Goal: Obtain resource: Download file/media

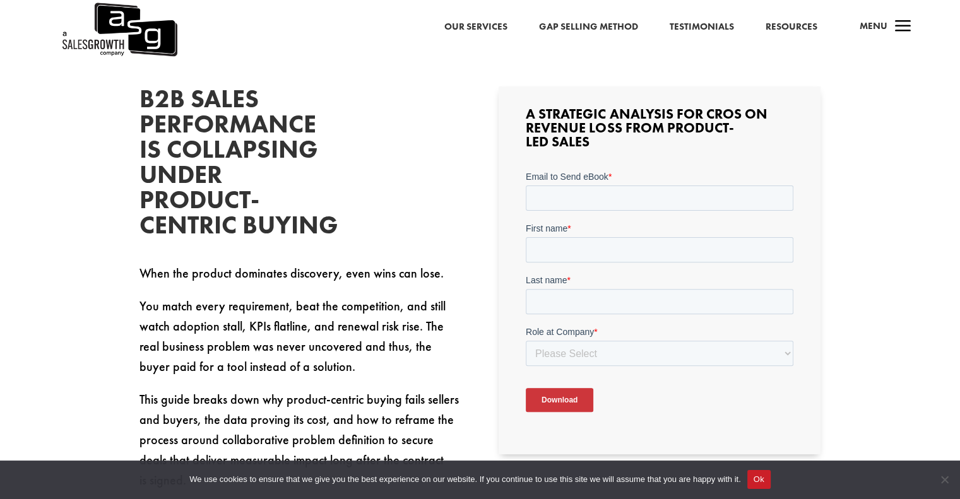
scroll to position [316, 0]
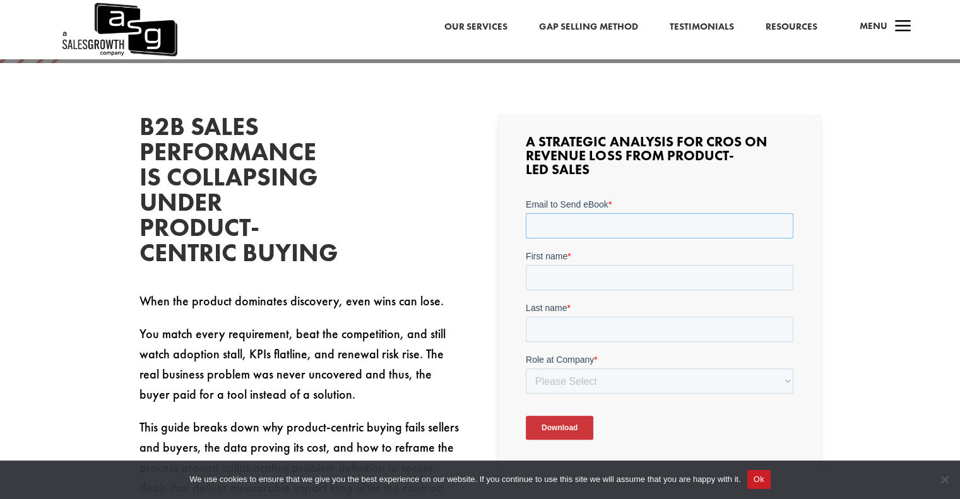
click at [570, 232] on input "Email to Send eBook *" at bounding box center [660, 225] width 268 height 25
click at [568, 227] on input "Email to Send eBook *" at bounding box center [660, 225] width 268 height 25
type input "jfgiguere@andaumedical.com"
click at [597, 279] on input "First name *" at bounding box center [660, 277] width 268 height 25
type input "Jean-Francois"
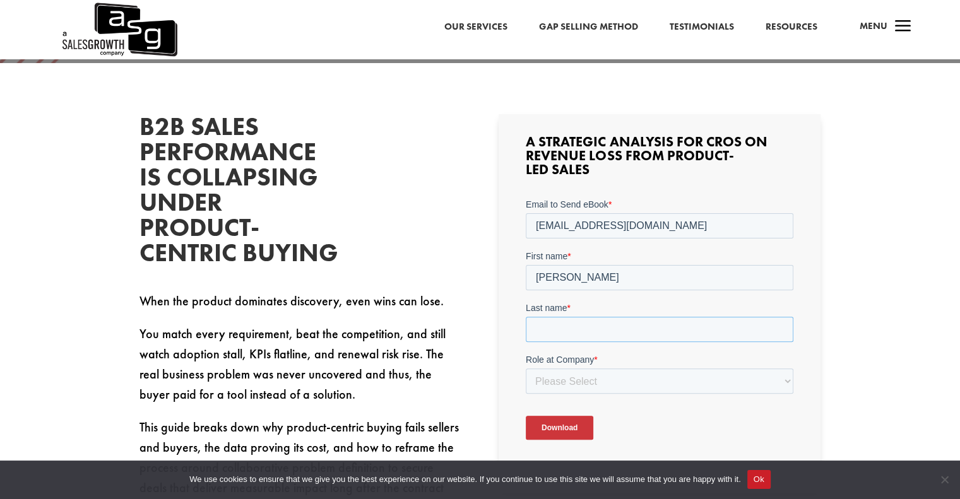
type input "Giguere"
click at [602, 376] on select "Please Select C-Level (CRO, CSO, etc) Senior Leadership (VP of Sales, VP of Ena…" at bounding box center [660, 381] width 268 height 25
select select "Individual Contributor (AE, SDR, CSM, etc)"
click at [526, 369] on select "Please Select C-Level (CRO, CSO, etc) Senior Leadership (VP of Sales, VP of Ena…" at bounding box center [660, 381] width 268 height 25
click at [567, 428] on input "Download" at bounding box center [560, 428] width 68 height 24
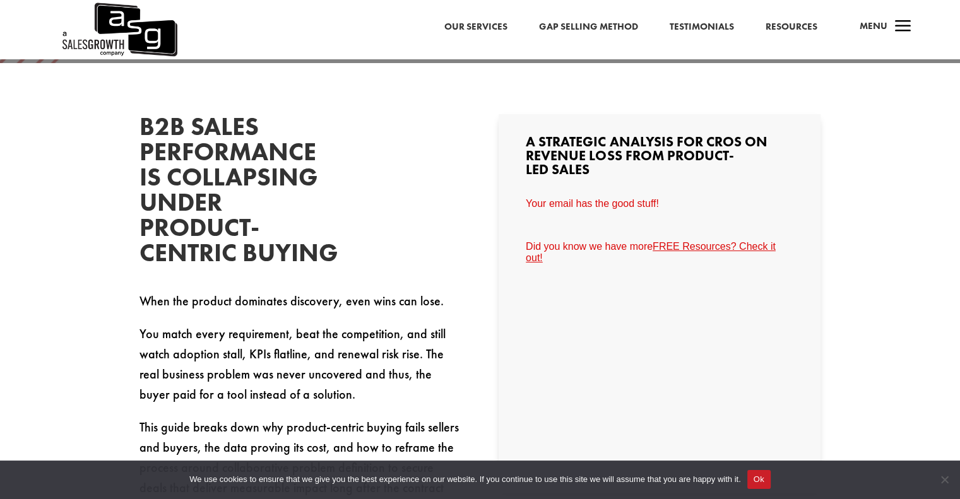
click at [700, 246] on link "FREE Resources? Check it out!" at bounding box center [651, 252] width 250 height 22
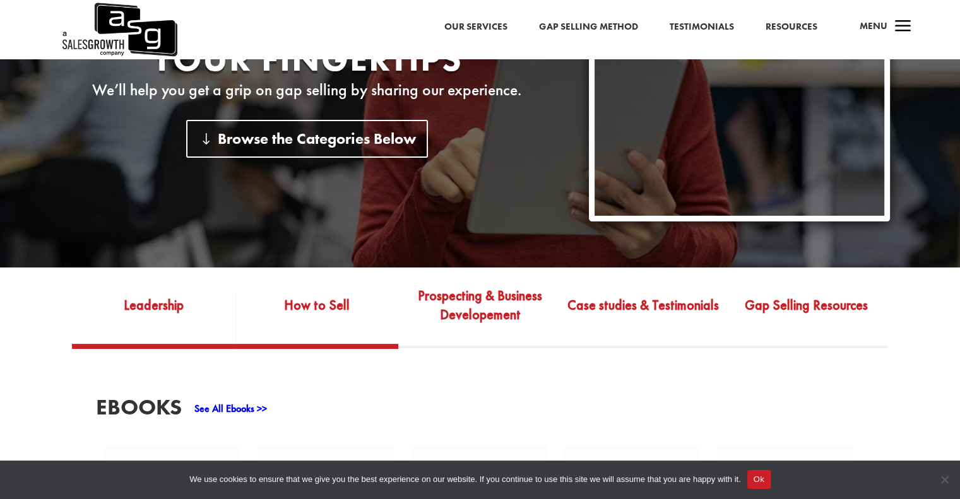
scroll to position [316, 0]
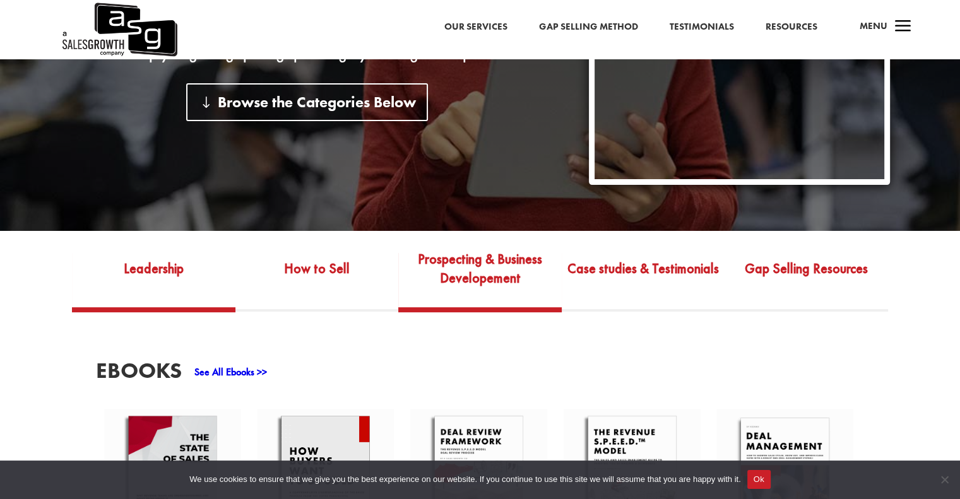
click at [485, 248] on link "Prospecting & Business Developement" at bounding box center [480, 277] width 164 height 59
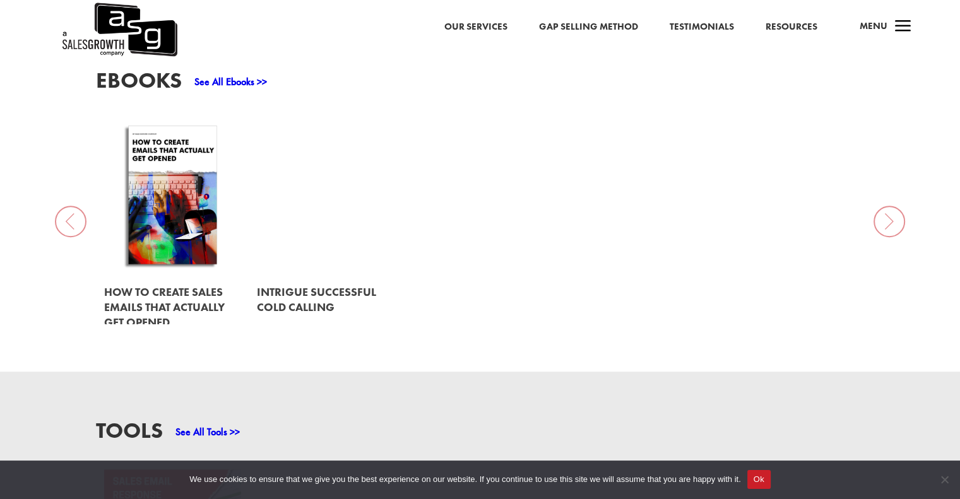
scroll to position [631, 0]
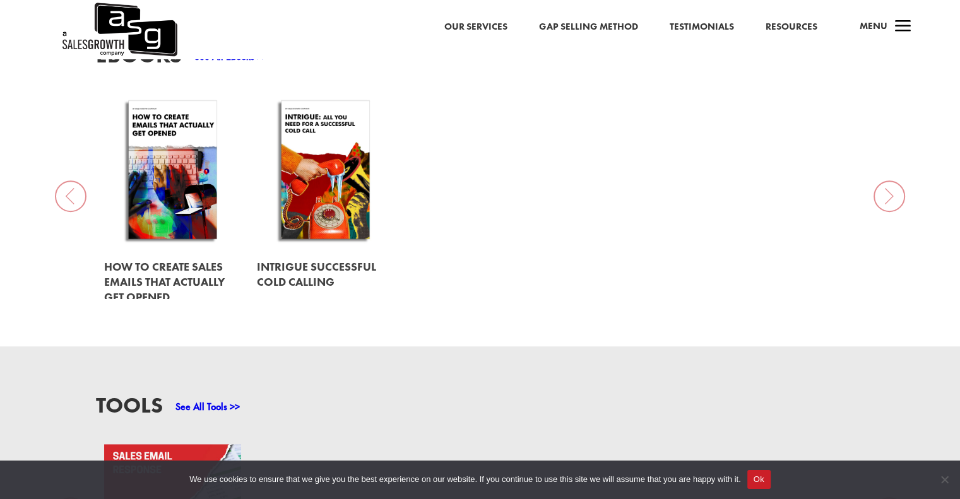
click at [315, 256] on link at bounding box center [326, 274] width 138 height 49
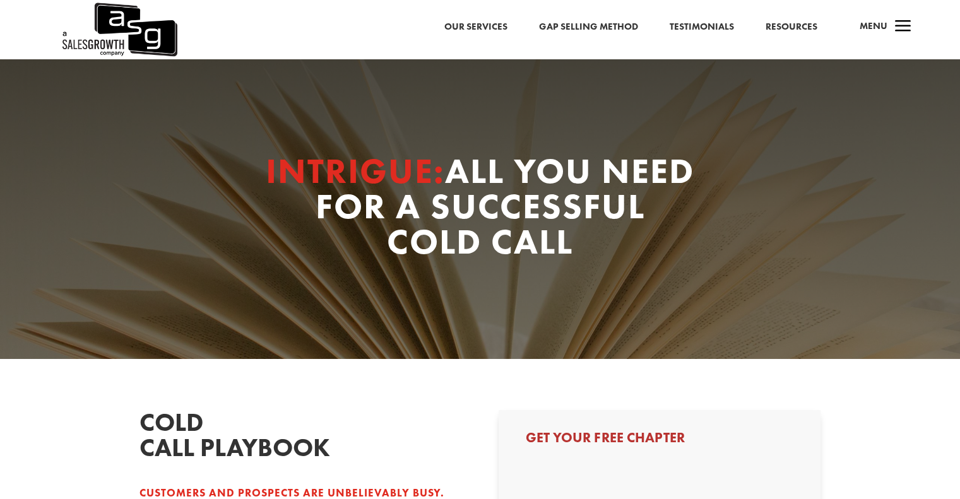
select select "Individual Contributor (AE, SDR, CSM, etc)"
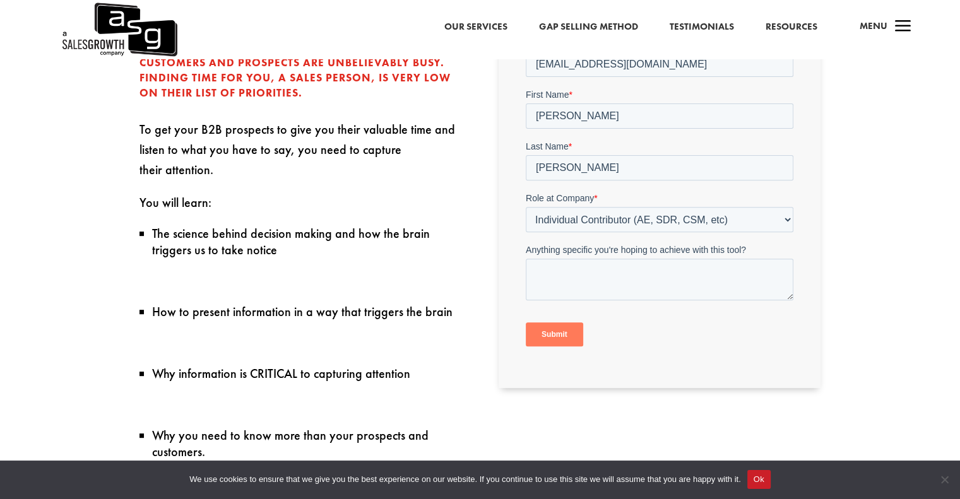
scroll to position [442, 0]
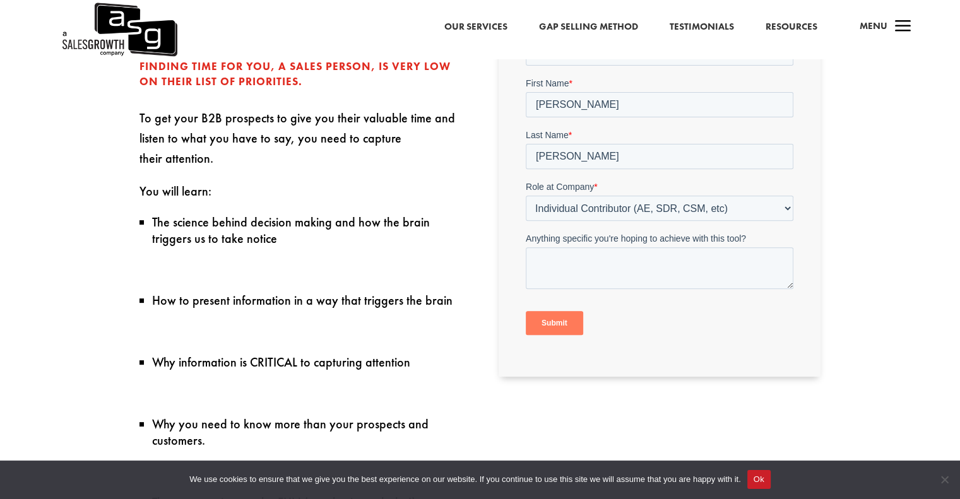
click at [548, 318] on input "Submit" at bounding box center [554, 323] width 57 height 24
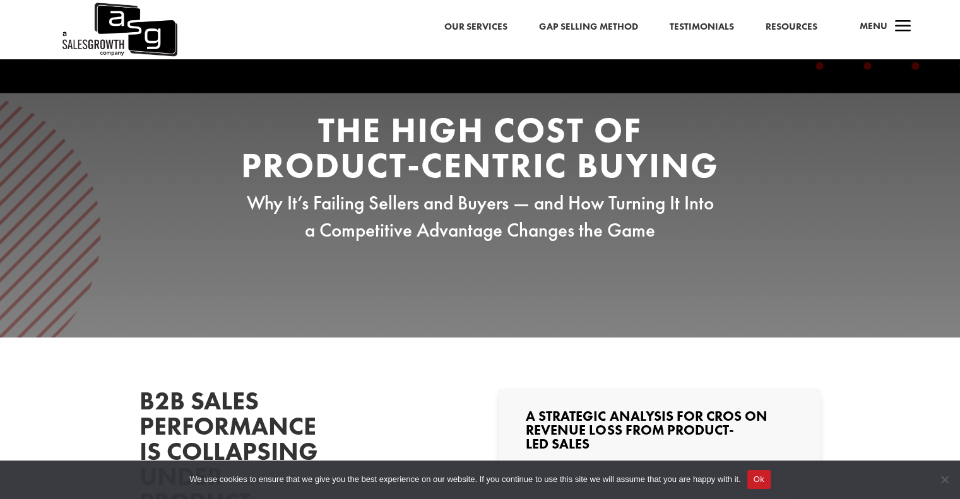
scroll to position [63, 0]
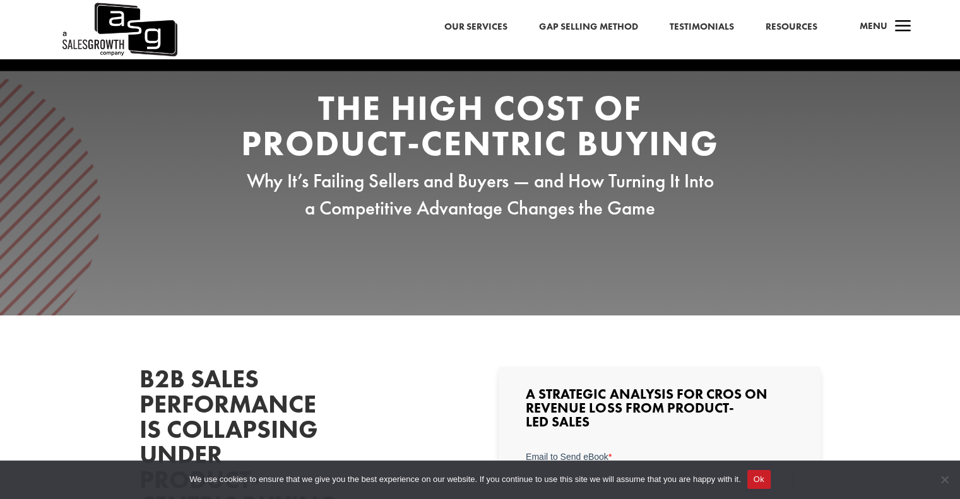
click at [791, 24] on link "Resources" at bounding box center [792, 27] width 52 height 16
